Goal: Information Seeking & Learning: Learn about a topic

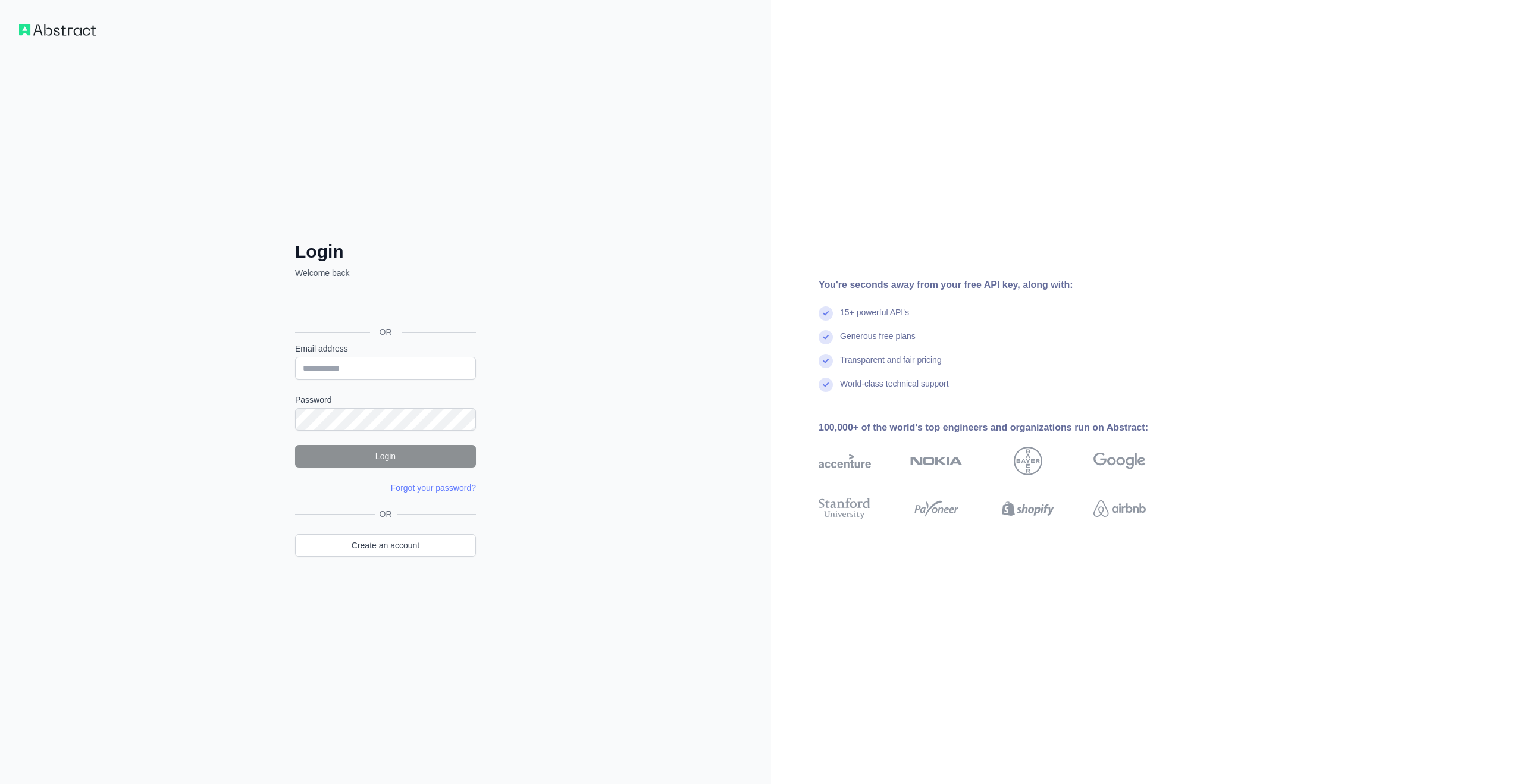
click at [432, 361] on div "Email address" at bounding box center [385, 361] width 181 height 37
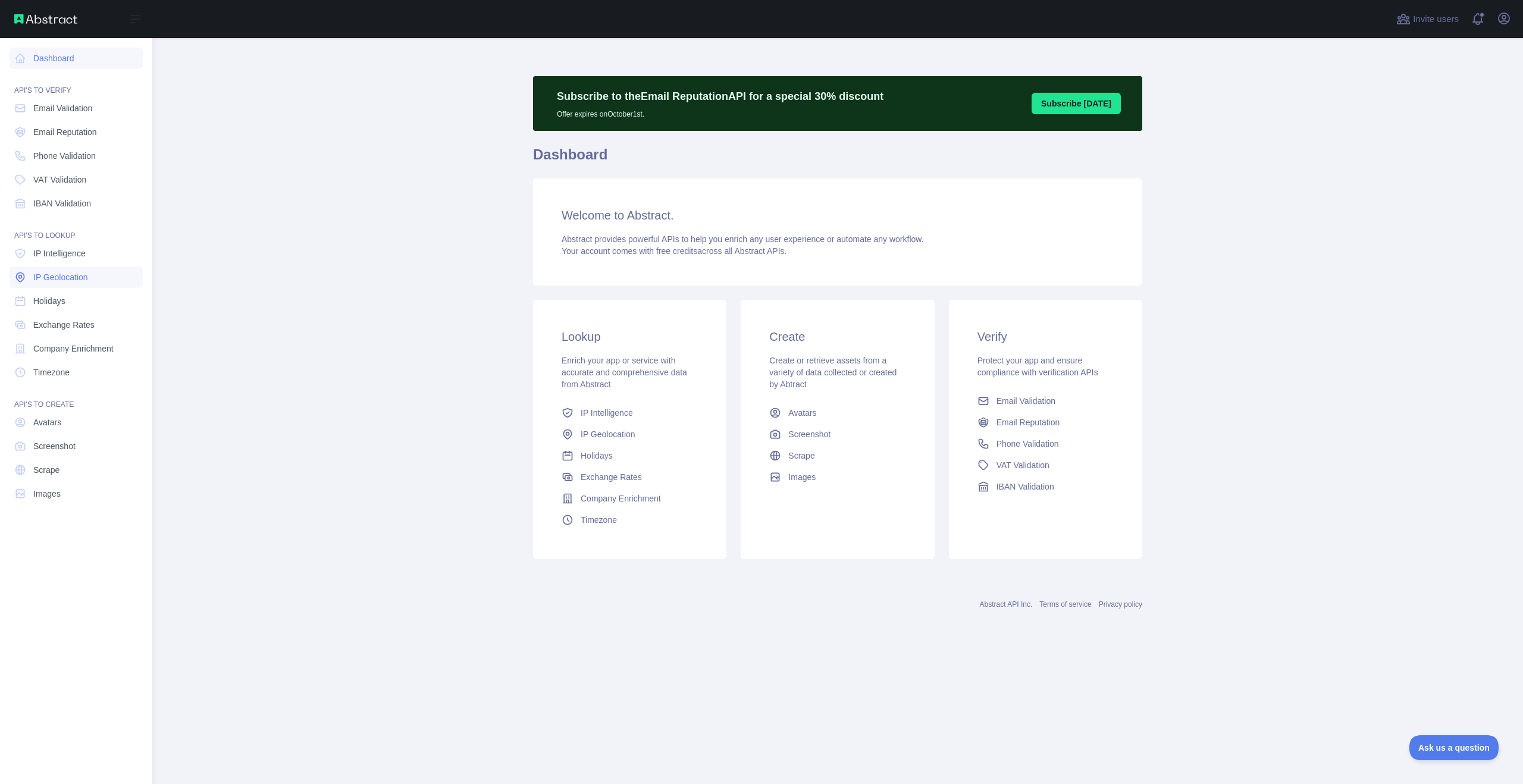
click at [87, 271] on span "IP Geolocation" at bounding box center [60, 277] width 55 height 12
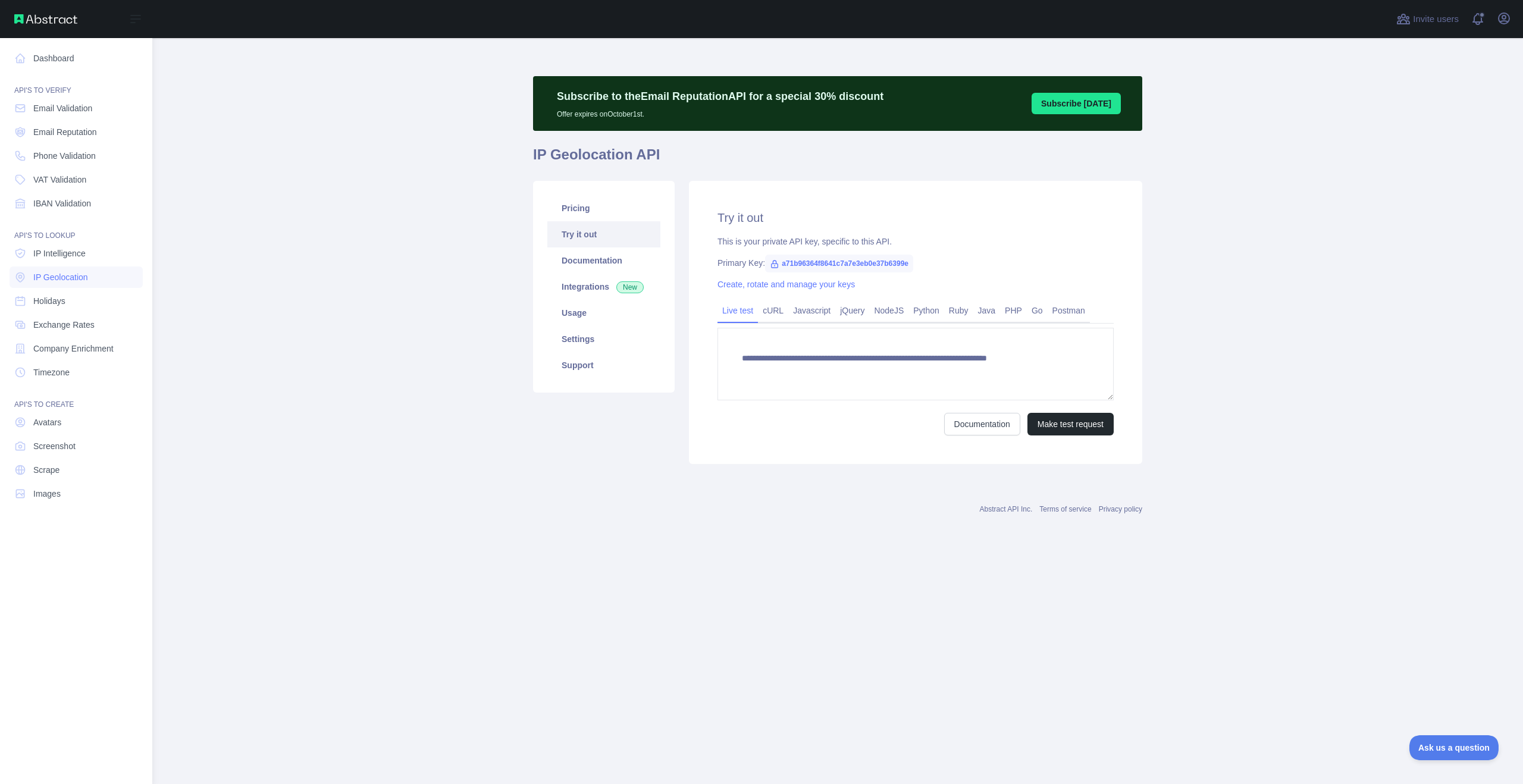
type textarea "**********"
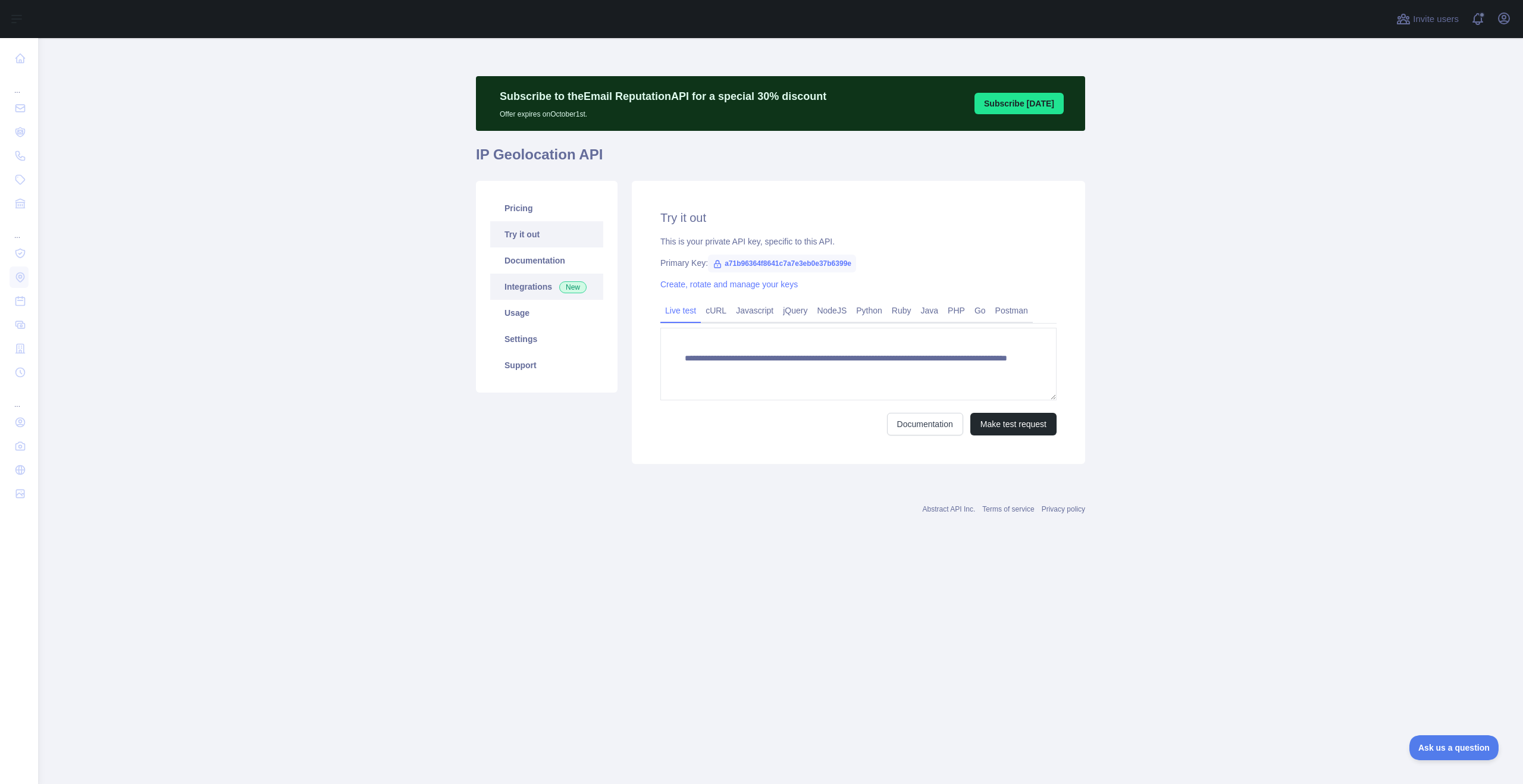
click at [516, 281] on link "Integrations New" at bounding box center [547, 286] width 113 height 26
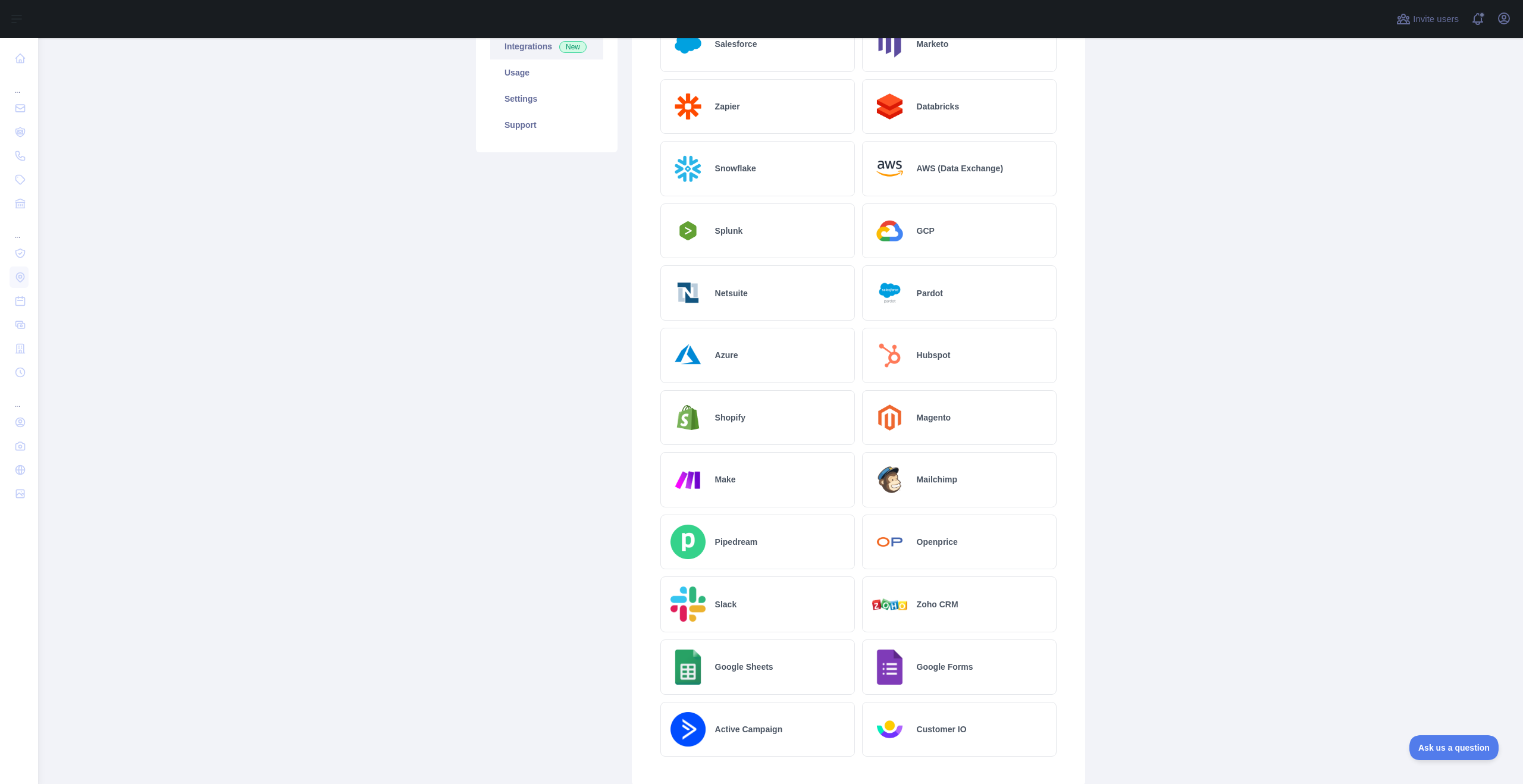
scroll to position [329, 0]
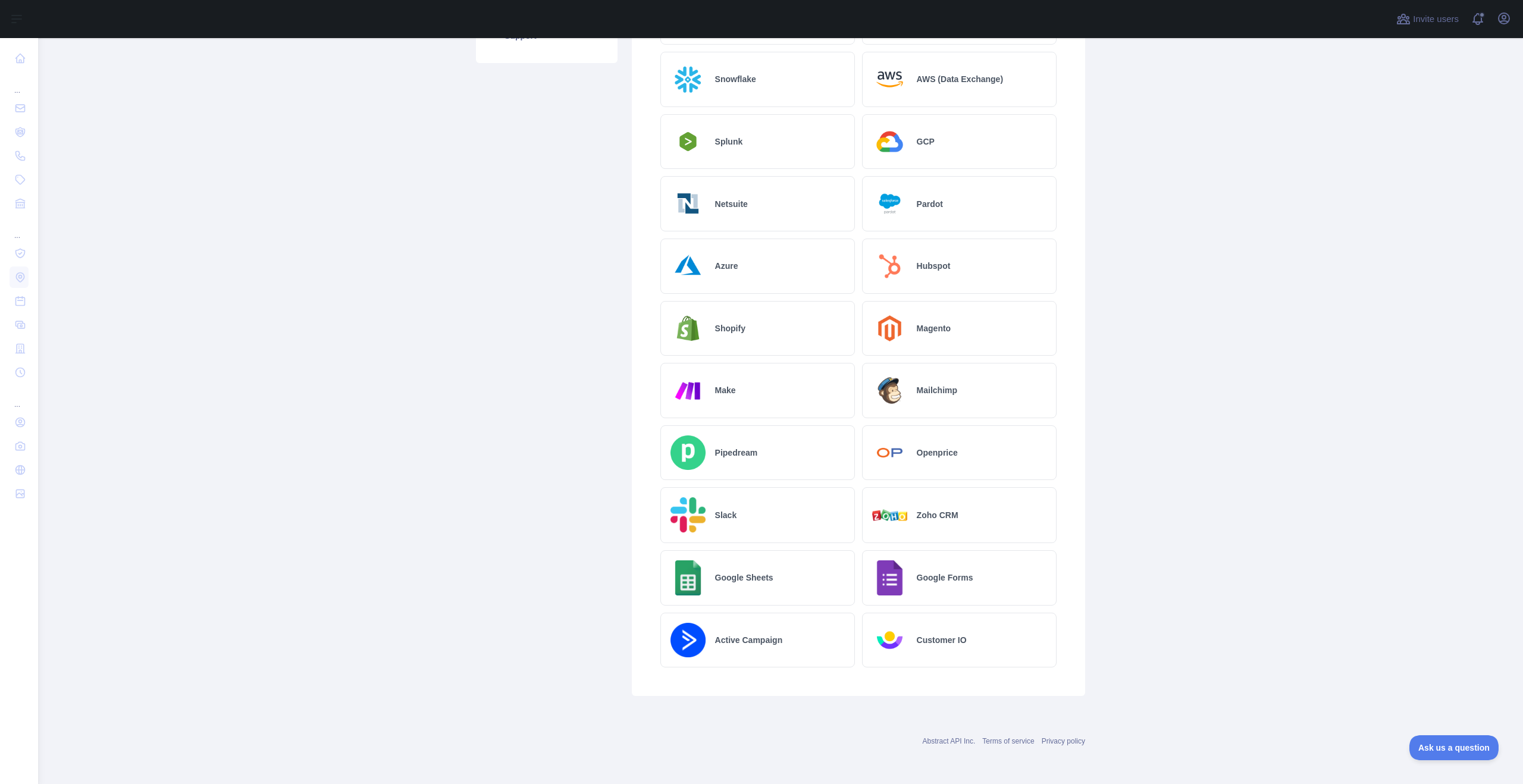
click at [733, 332] on h2 "Shopify" at bounding box center [730, 328] width 30 height 12
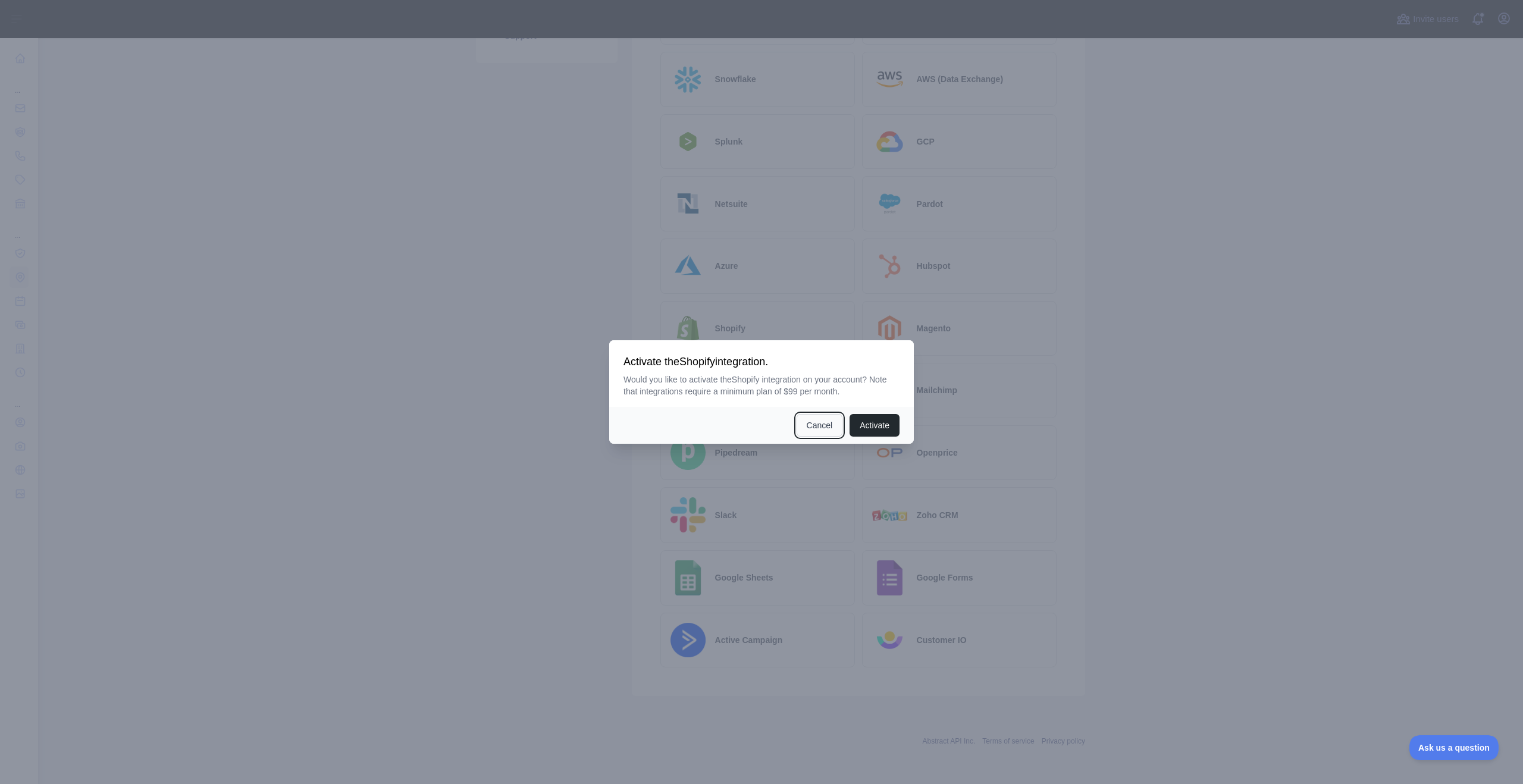
click at [815, 423] on button "Cancel" at bounding box center [819, 425] width 46 height 23
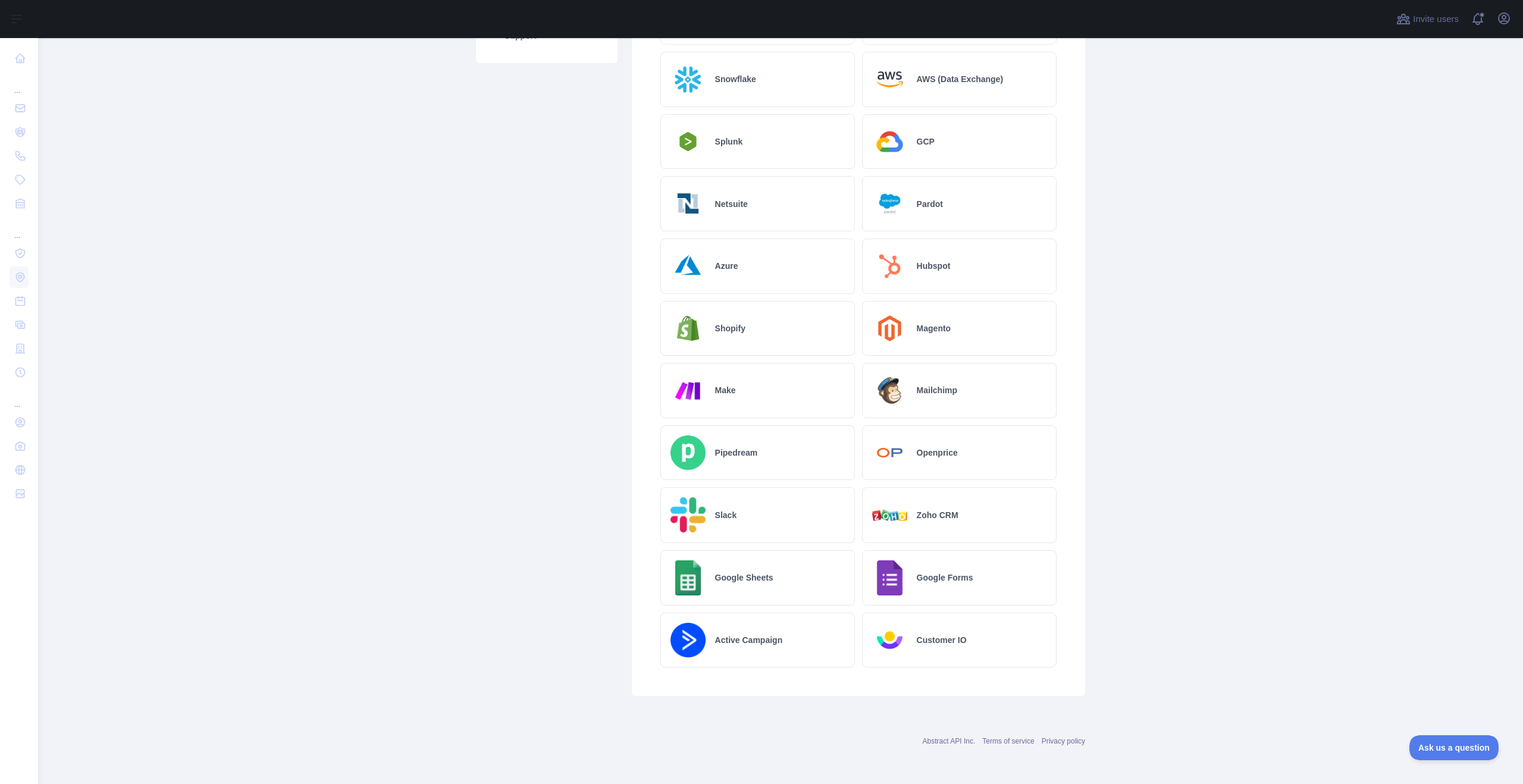
click at [749, 321] on div "Shopify" at bounding box center [758, 329] width 194 height 55
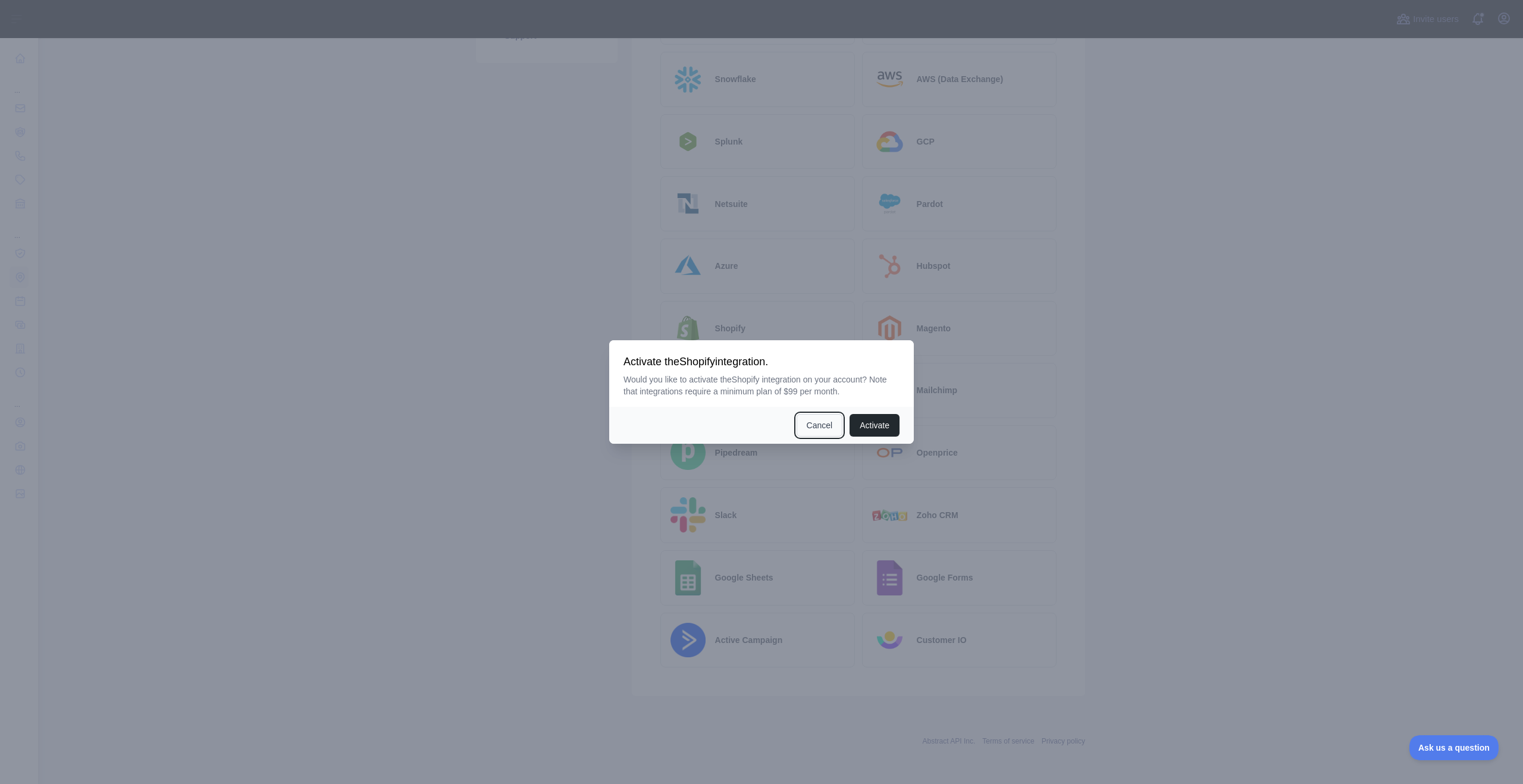
click at [805, 426] on button "Cancel" at bounding box center [819, 425] width 46 height 23
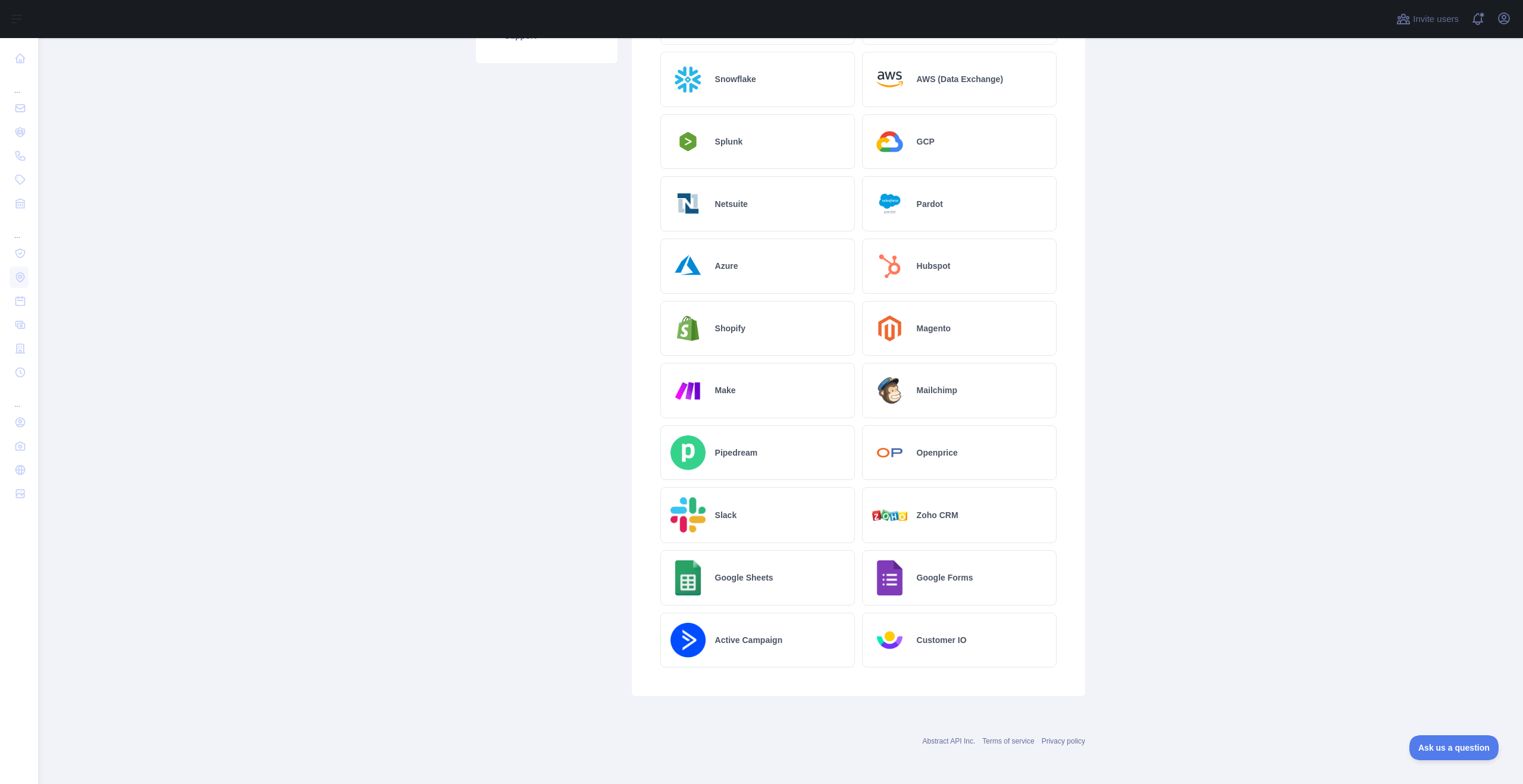
scroll to position [0, 0]
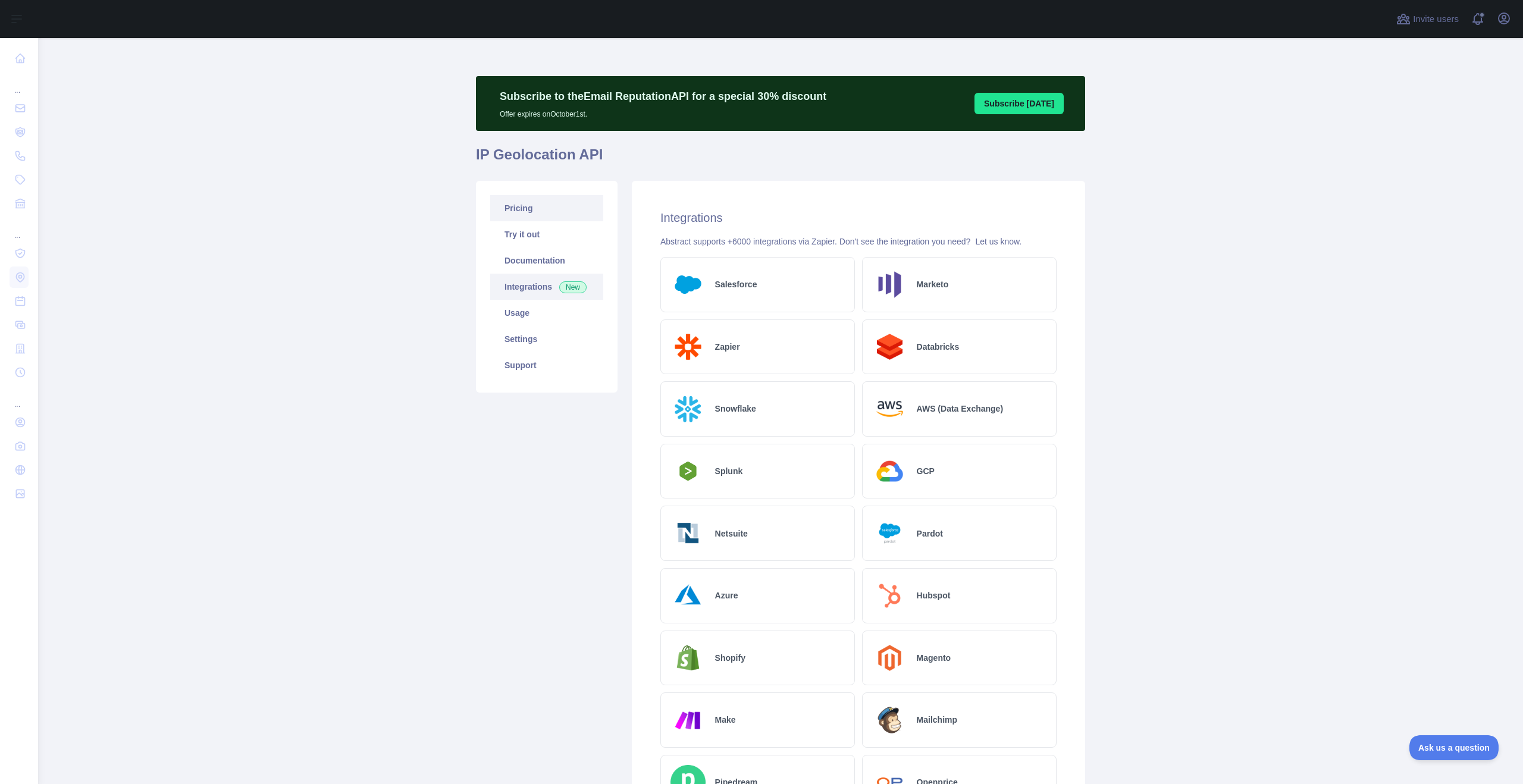
click at [533, 207] on link "Pricing" at bounding box center [547, 208] width 113 height 26
